Goal: Task Accomplishment & Management: Manage account settings

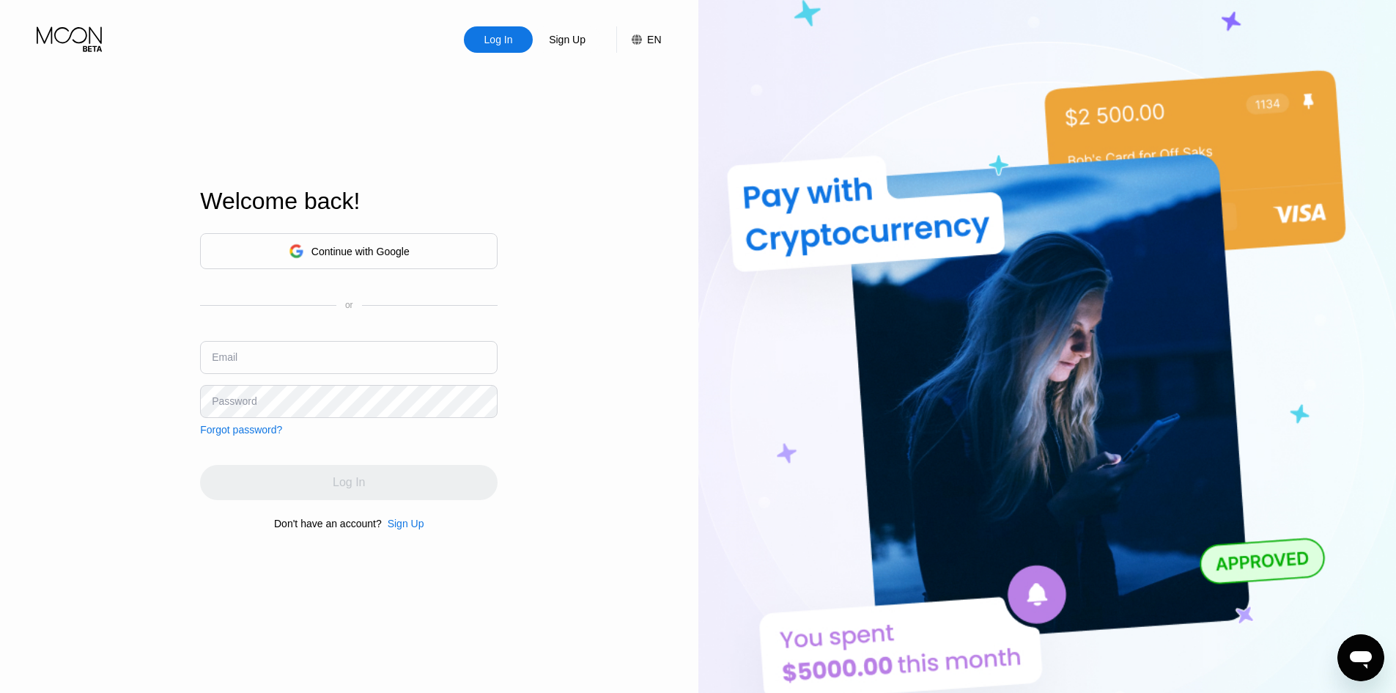
click at [331, 351] on input "text" at bounding box center [349, 357] width 298 height 33
paste input "[EMAIL_ADDRESS][DOMAIN_NAME]"
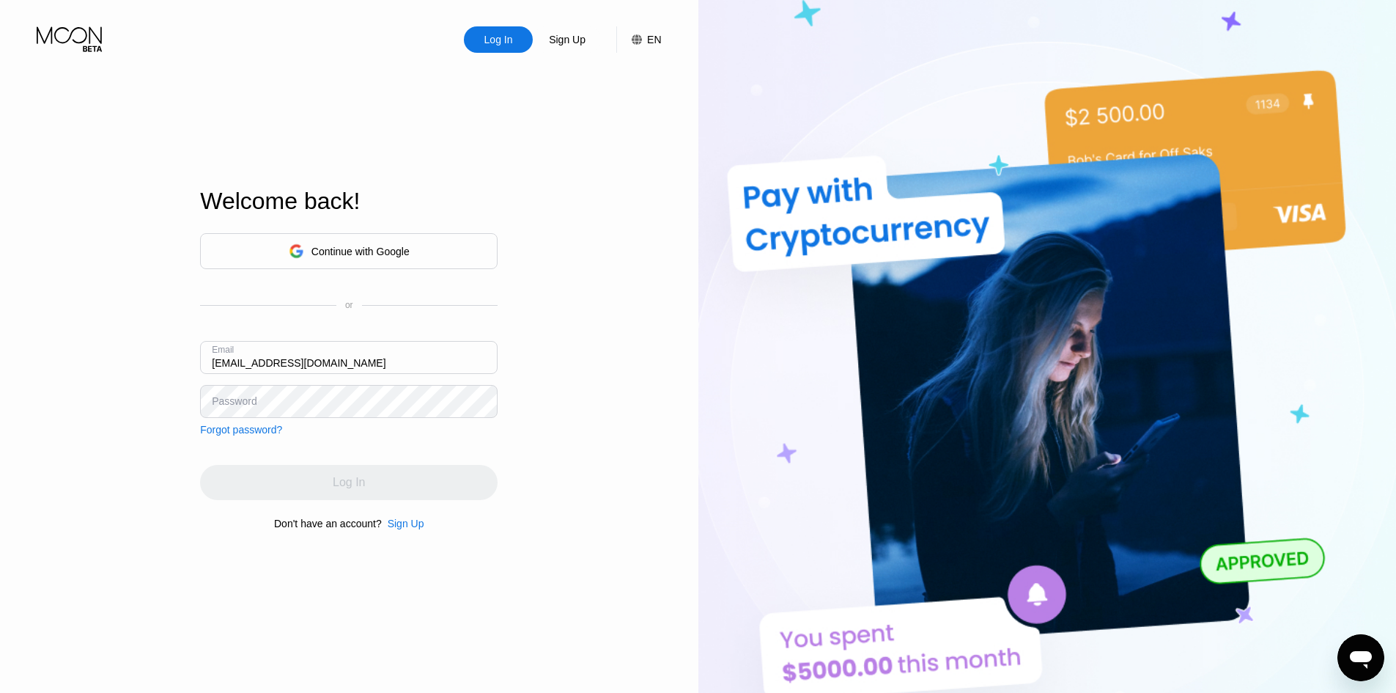
click at [276, 352] on input "[EMAIL_ADDRESS][DOMAIN_NAME]" at bounding box center [349, 357] width 298 height 33
type input "[EMAIL_ADDRESS][DOMAIN_NAME]"
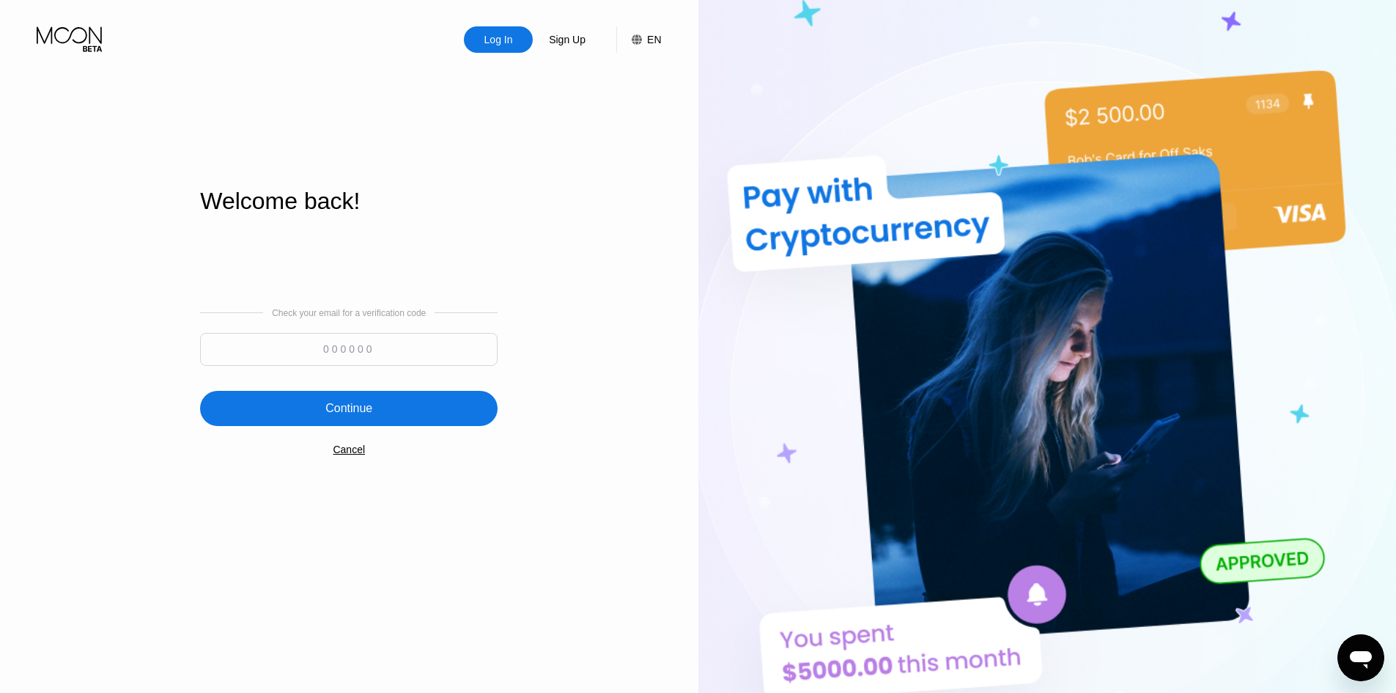
click at [339, 348] on input at bounding box center [349, 349] width 298 height 33
paste input "706619"
type input "706619"
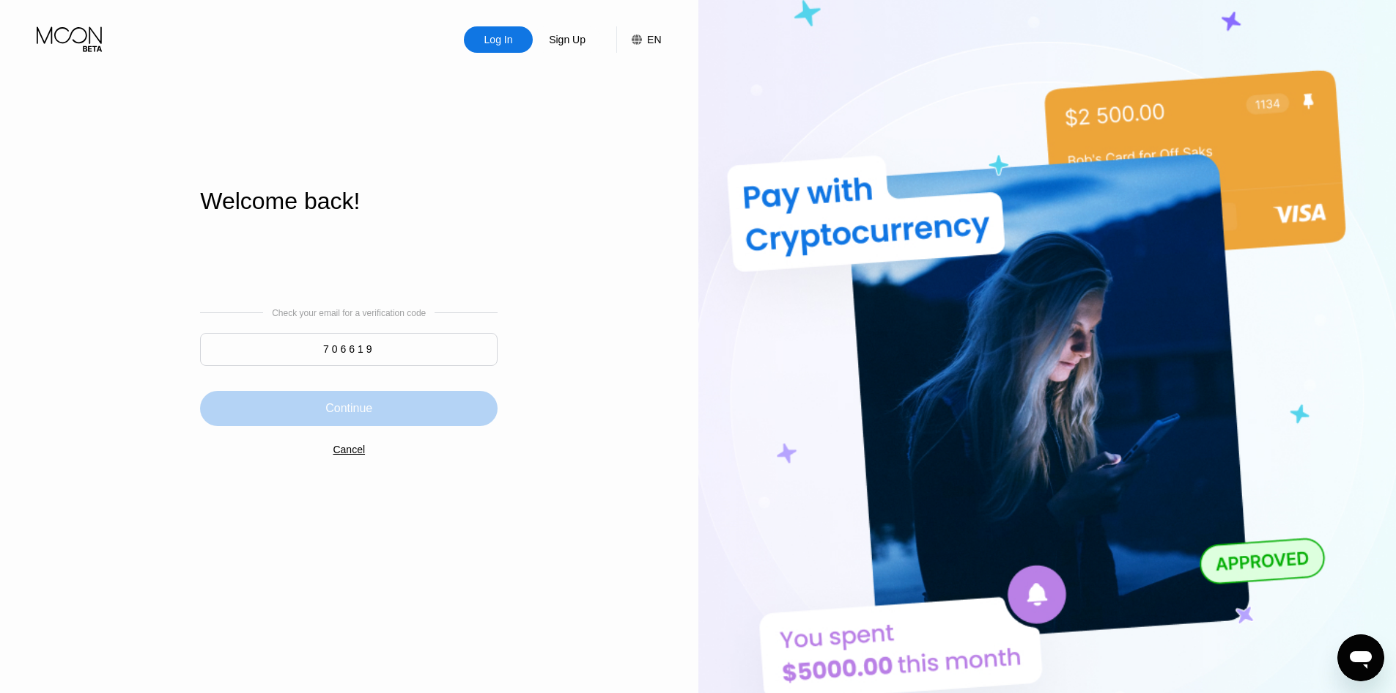
click at [374, 418] on div "Continue" at bounding box center [349, 408] width 298 height 35
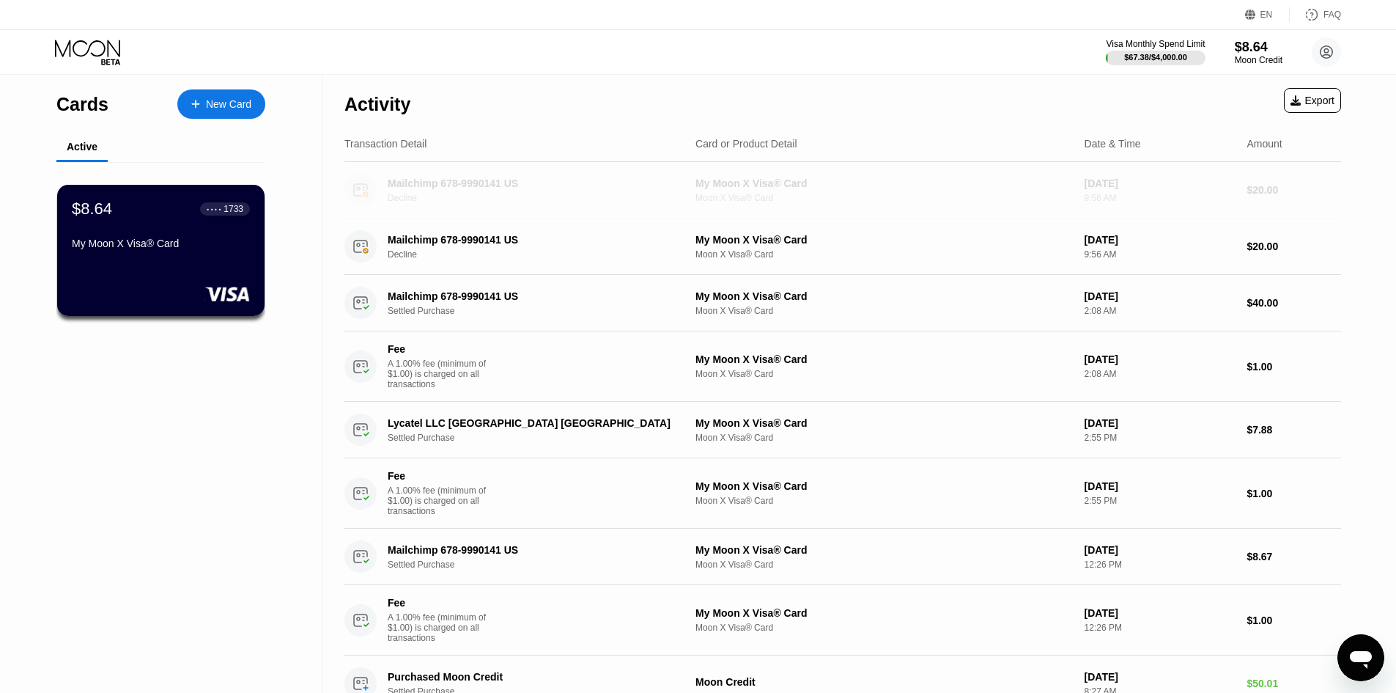
click at [503, 175] on div "Mailchimp 678-9990141 US Decline My Moon X Visa® Card Moon X Visa® Card [DATE] …" at bounding box center [842, 190] width 997 height 56
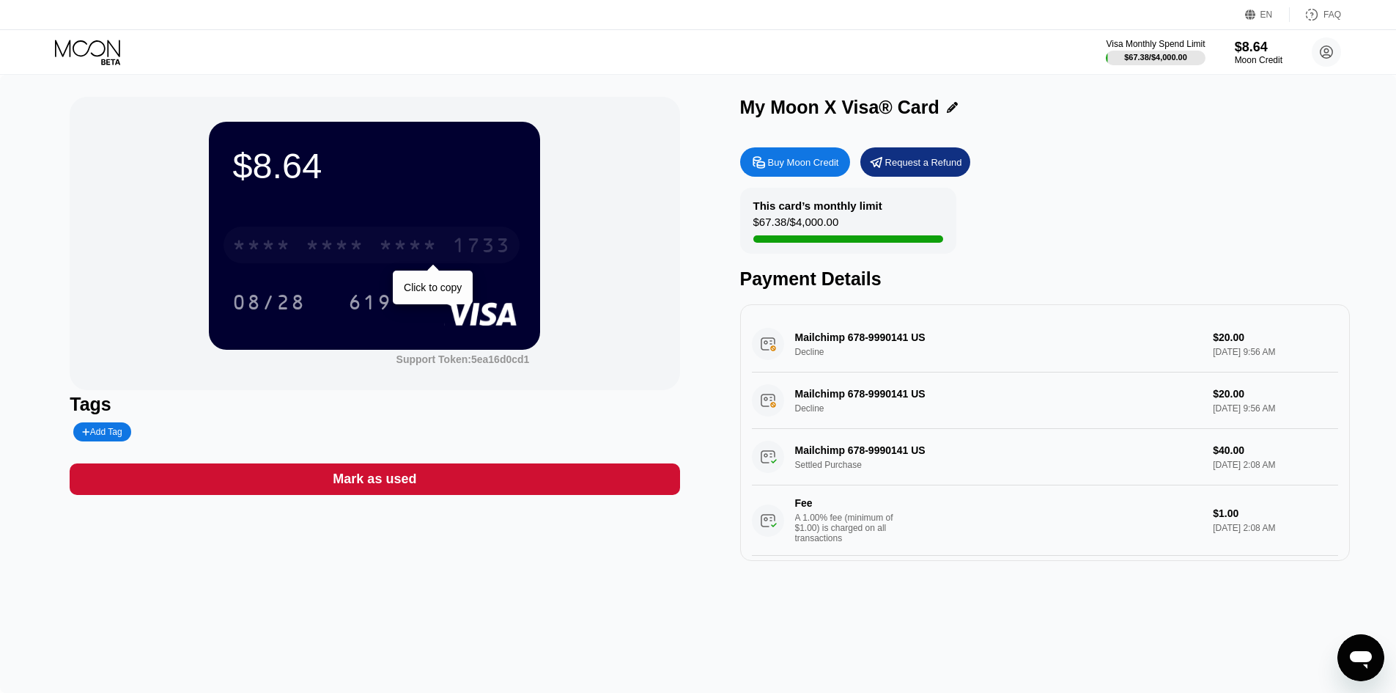
click at [424, 248] on div "* * * *" at bounding box center [408, 246] width 59 height 23
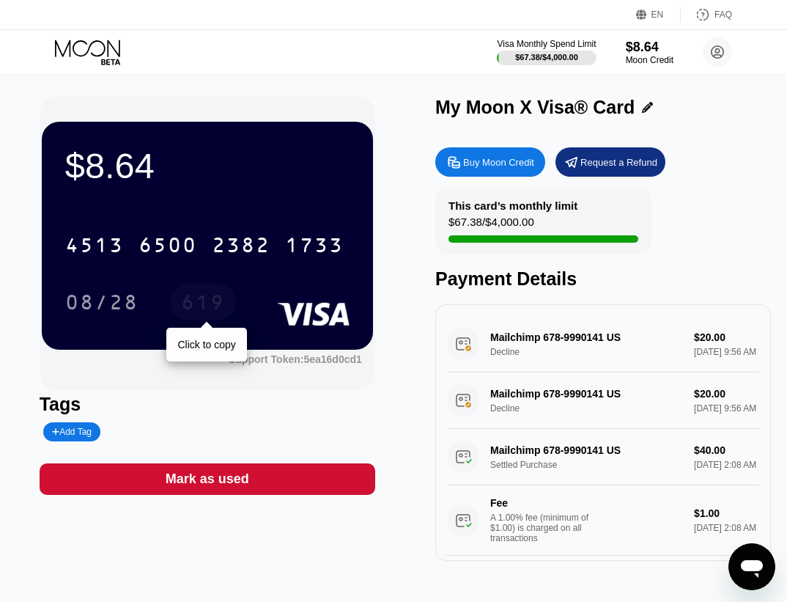
click at [209, 307] on div "619" at bounding box center [203, 303] width 44 height 23
